Goal: Check status: Check status

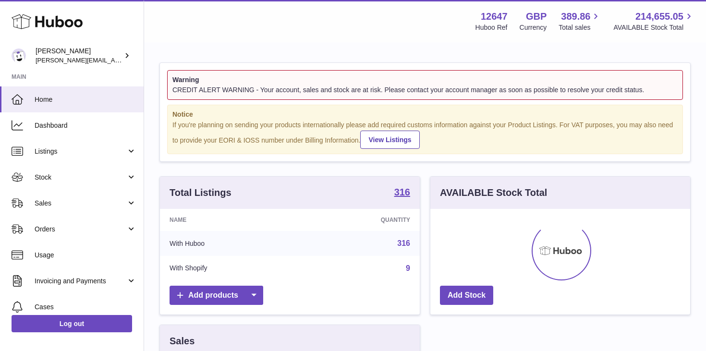
scroll to position [150, 260]
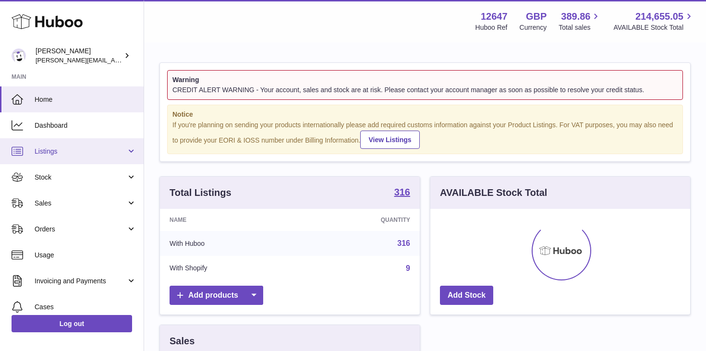
click at [57, 151] on span "Listings" at bounding box center [81, 151] width 92 height 9
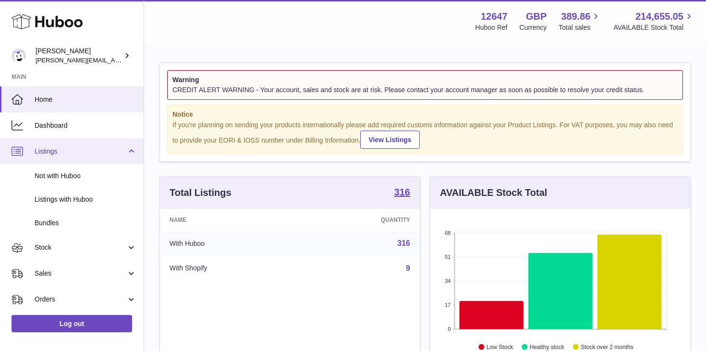
click at [71, 150] on span "Listings" at bounding box center [81, 151] width 92 height 9
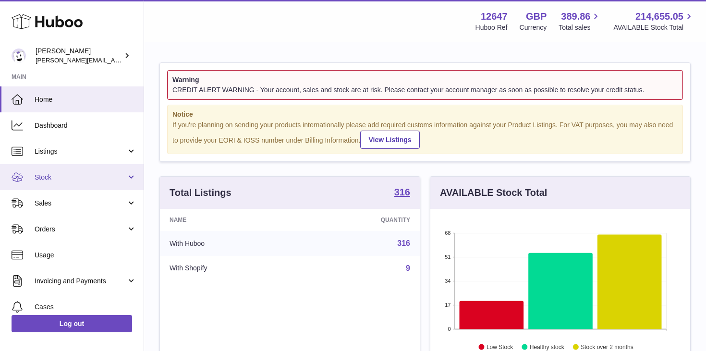
click at [58, 181] on span "Stock" at bounding box center [81, 177] width 92 height 9
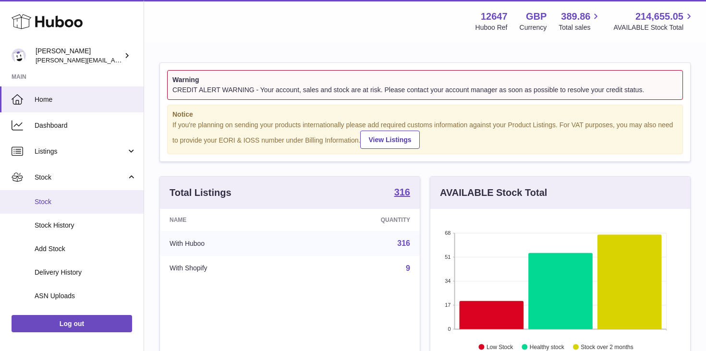
click at [60, 201] on span "Stock" at bounding box center [86, 202] width 102 height 9
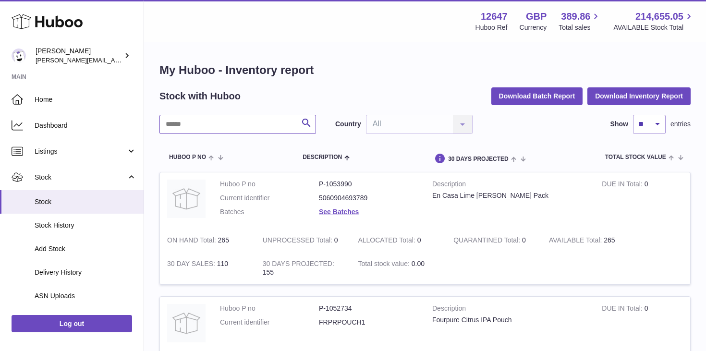
click at [234, 126] on input "text" at bounding box center [238, 124] width 157 height 19
type input "****"
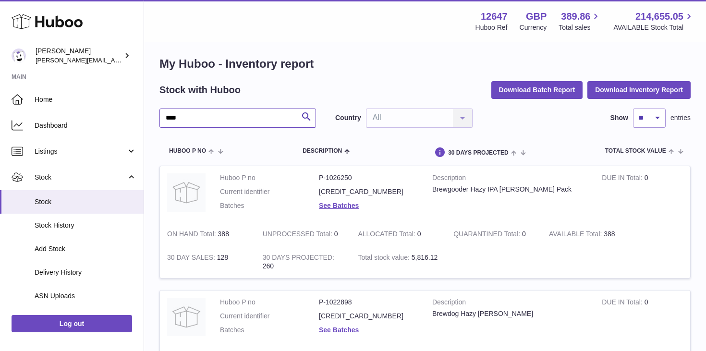
scroll to position [7, 0]
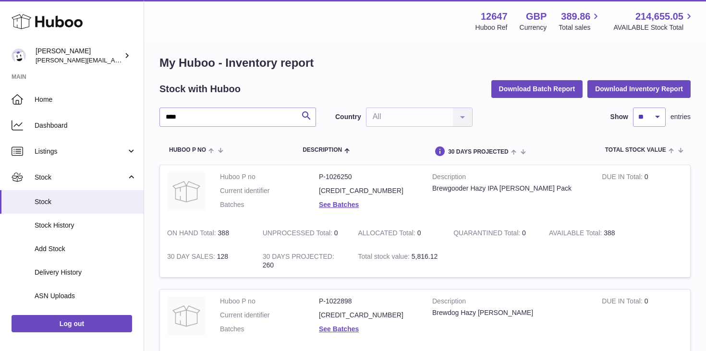
click at [613, 235] on td "AVAILABLE Total 388" at bounding box center [590, 234] width 96 height 24
copy td "Total 388"
